Goal: Transaction & Acquisition: Download file/media

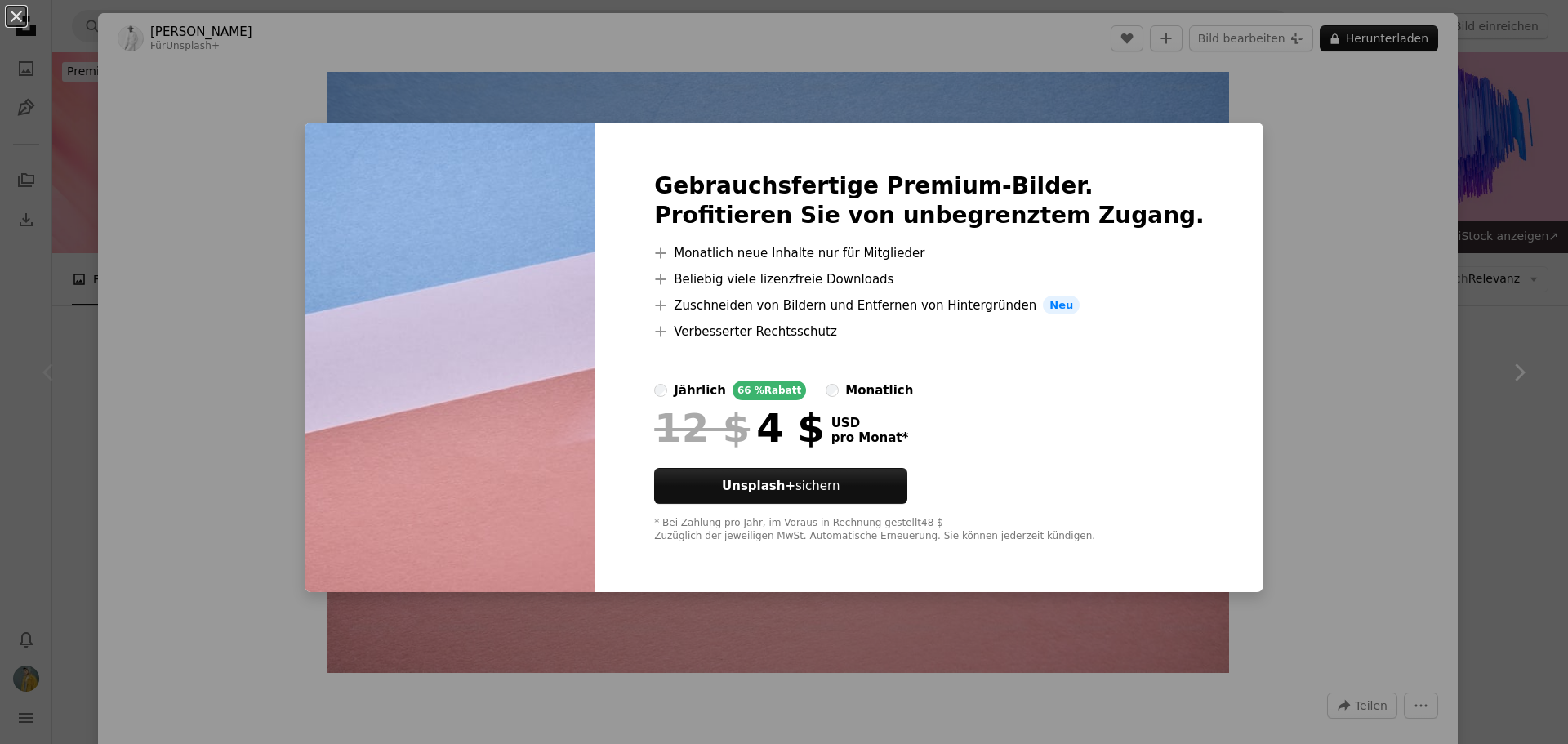
click at [1290, 142] on div "An X shape Gebrauchsfertige Premium-Bilder. Profitieren Sie von unbegrenztem Zu…" at bounding box center [784, 372] width 1568 height 744
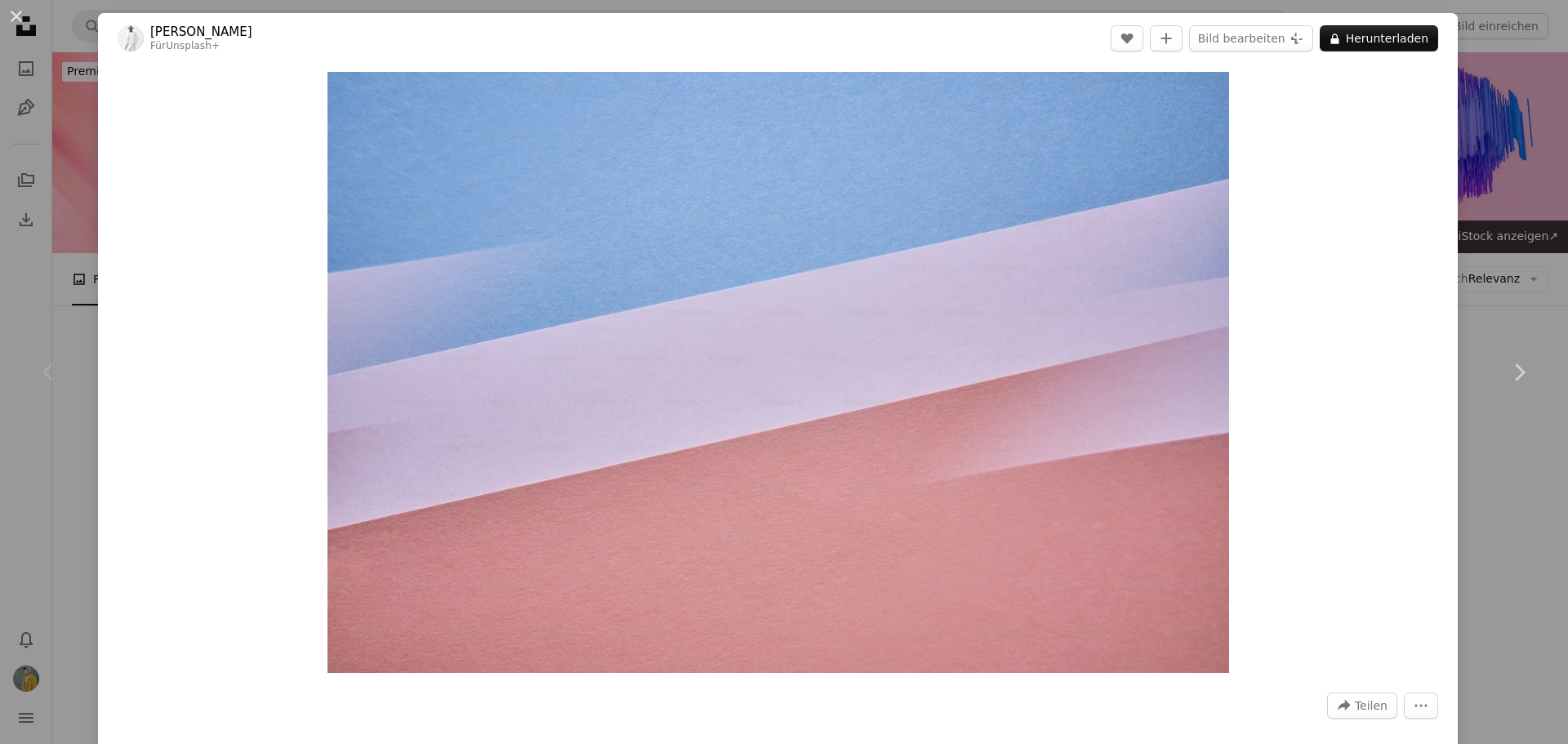
click at [1471, 158] on div "An X shape Chevron left Chevron right [PERSON_NAME] Für Unsplash+ A heart A plu…" at bounding box center [784, 372] width 1568 height 744
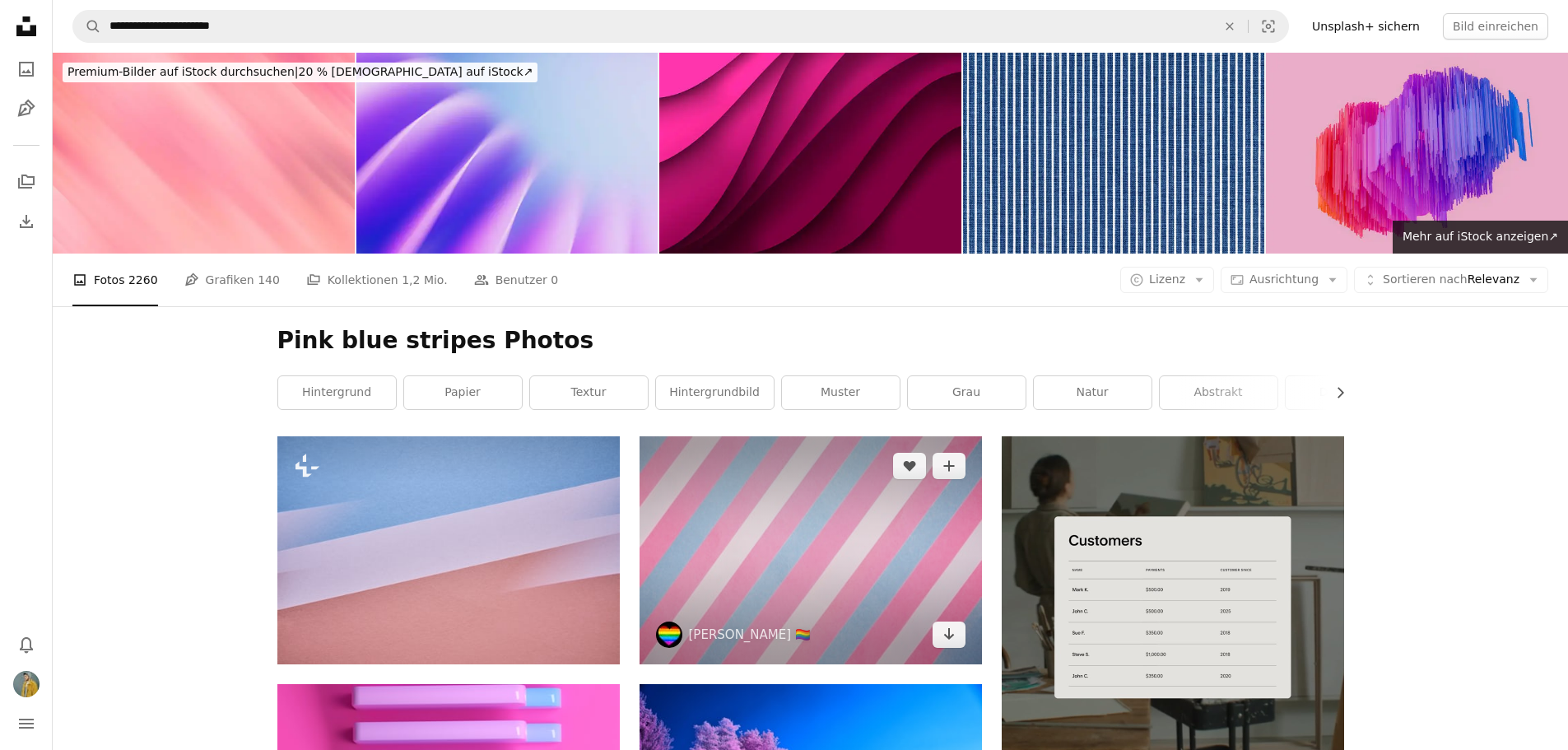
click at [807, 436] on img at bounding box center [810, 550] width 342 height 228
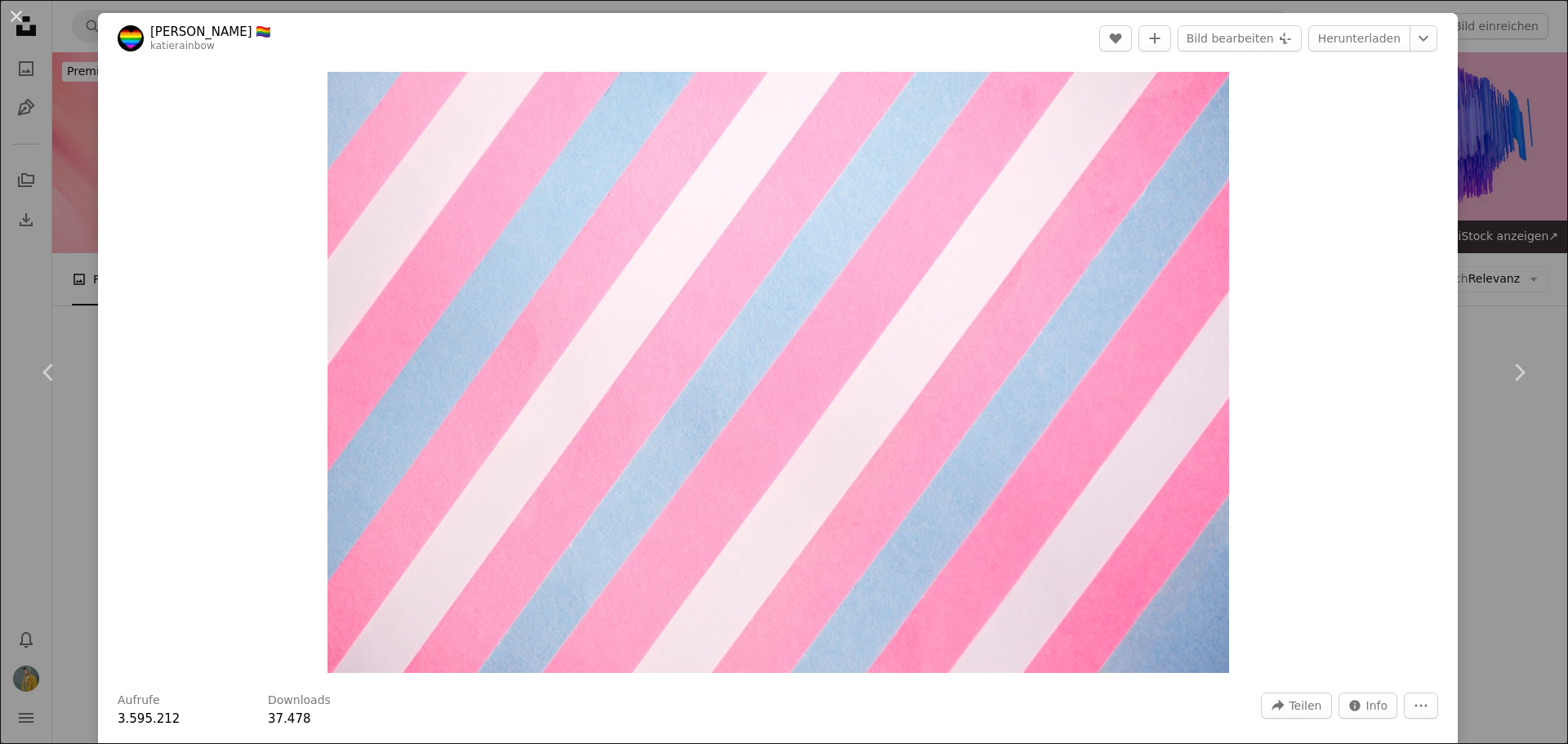
click at [1330, 155] on div "Zoom in" at bounding box center [778, 372] width 1360 height 618
click at [1119, 33] on icon "A heart" at bounding box center [1115, 38] width 13 height 13
click at [1380, 39] on font "İndirmek" at bounding box center [1375, 38] width 51 height 13
